Goal: Navigation & Orientation: Find specific page/section

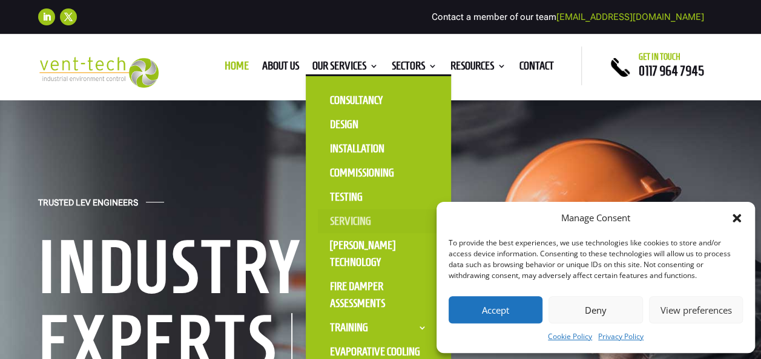
scroll to position [4, 0]
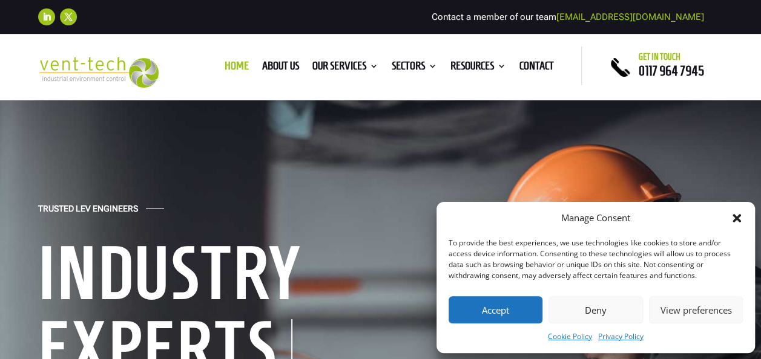
click at [740, 221] on icon "Close dialog" at bounding box center [736, 218] width 8 height 8
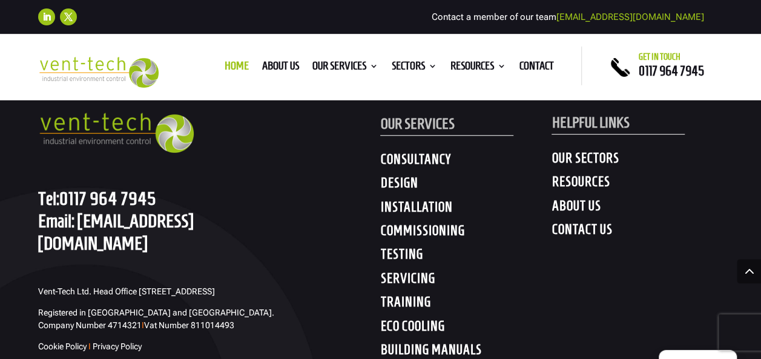
scroll to position [6085, 0]
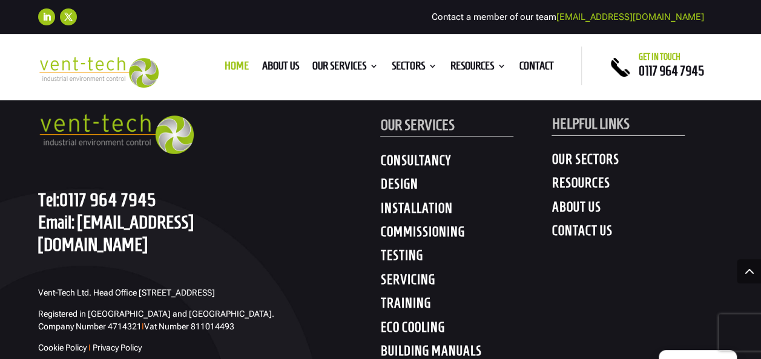
click at [494, 244] on div "OUR SERVICES CONSULTANCY DESIGN INSTALLATION COMMISSIONING TESTING SERVICING TR…" at bounding box center [465, 221] width 171 height 290
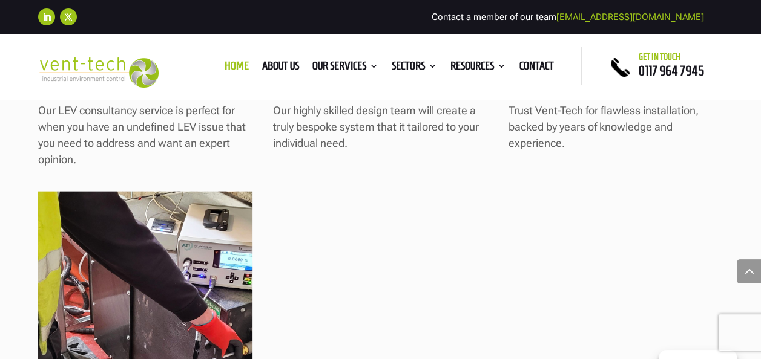
scroll to position [1213, 0]
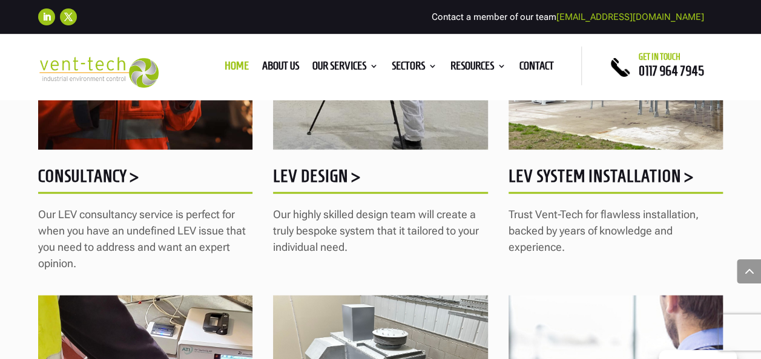
click at [267, 57] on ul "Home About us Our Services Consultancy Design Installation Commissioning Testin…" at bounding box center [389, 66] width 343 height 18
click at [272, 62] on link "About us" at bounding box center [280, 68] width 37 height 13
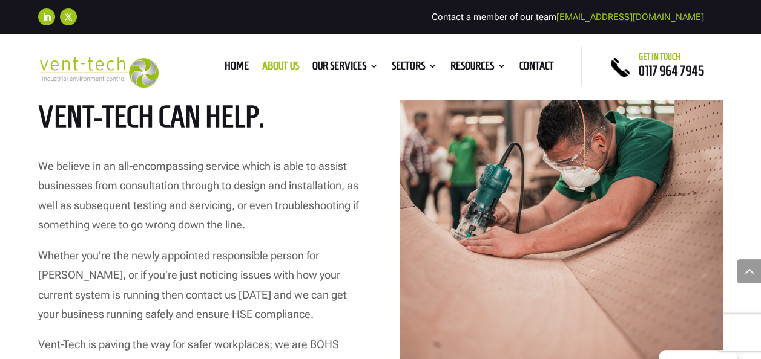
scroll to position [1895, 0]
